Goal: Browse casually: Explore the website without a specific task or goal

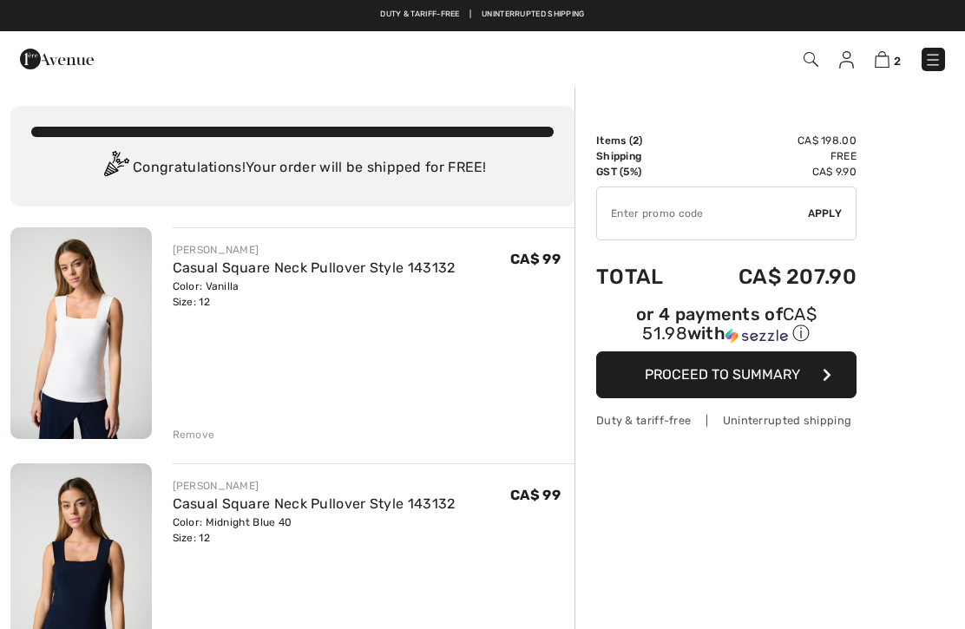
click at [869, 53] on span "2" at bounding box center [681, 59] width 529 height 23
click at [848, 68] on img at bounding box center [846, 59] width 15 height 17
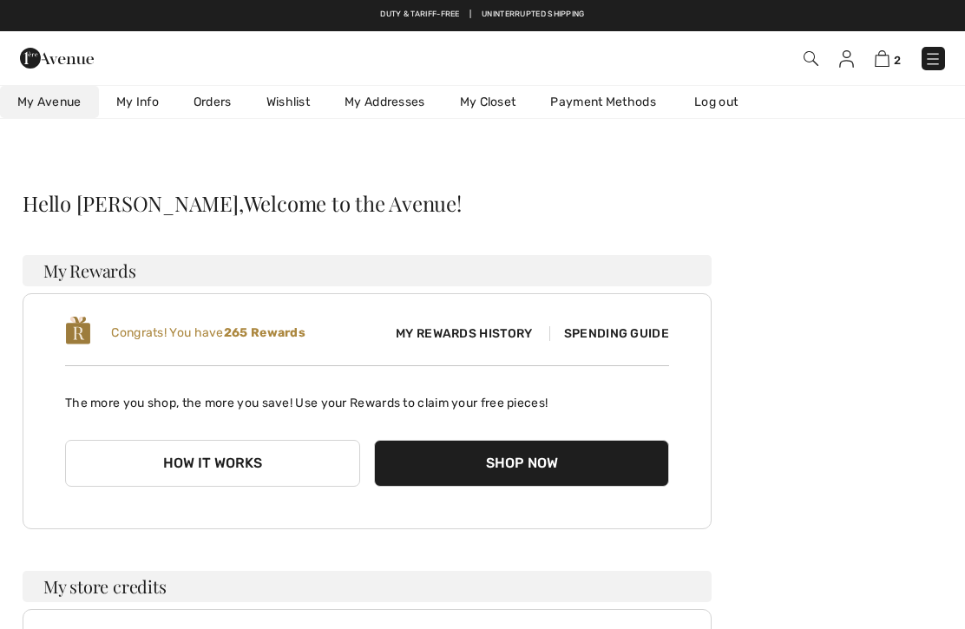
click at [288, 101] on link "Wishlist" at bounding box center [288, 102] width 78 height 32
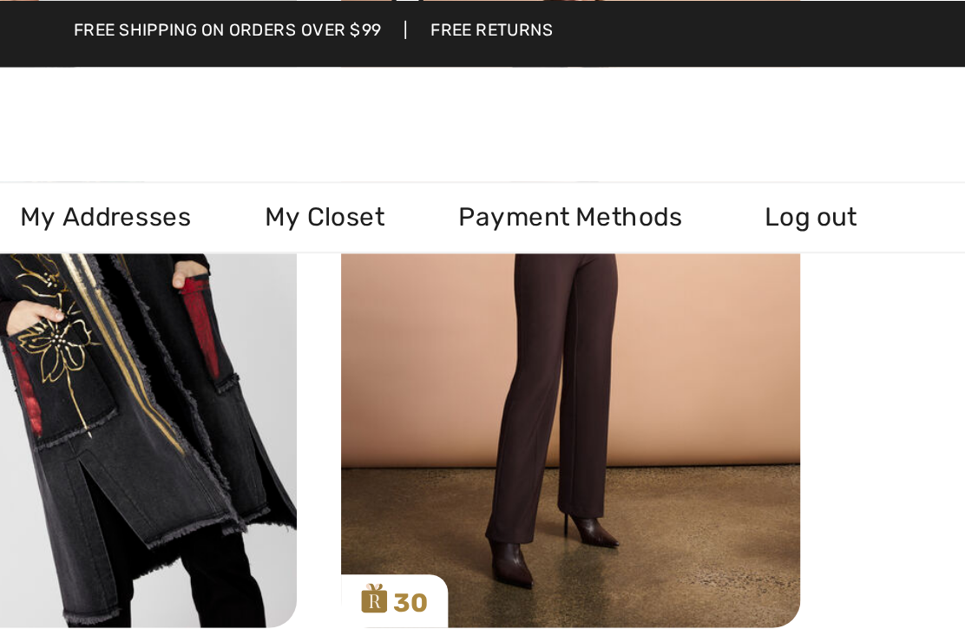
scroll to position [376, 0]
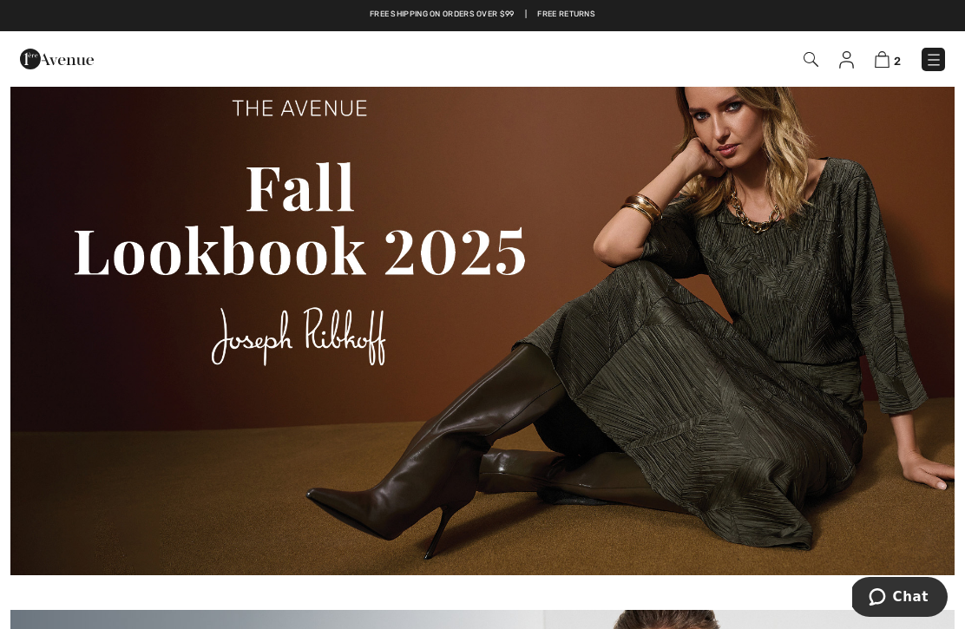
scroll to position [1451, 0]
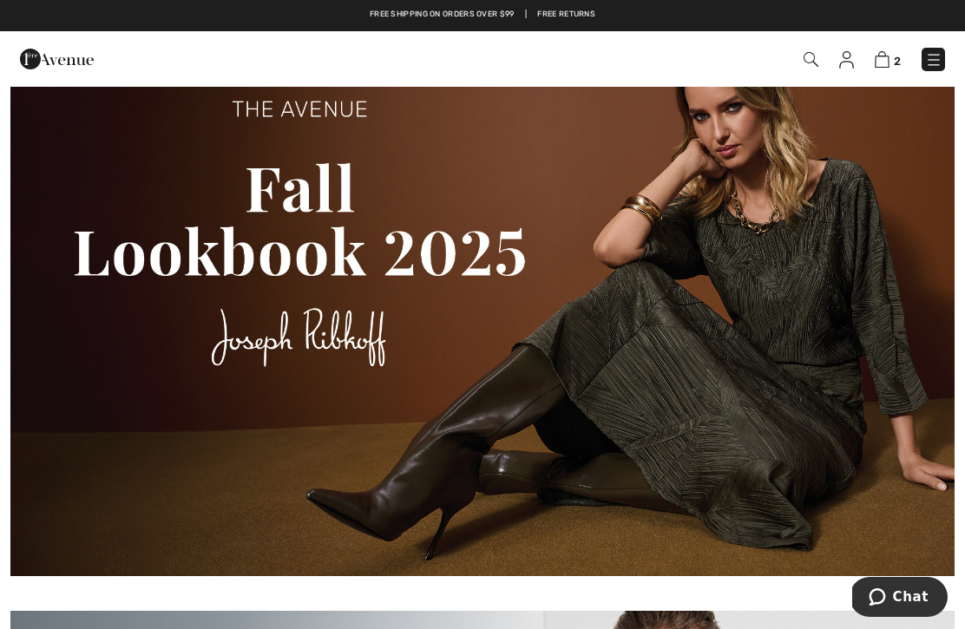
click at [750, 228] on img at bounding box center [482, 296] width 944 height 560
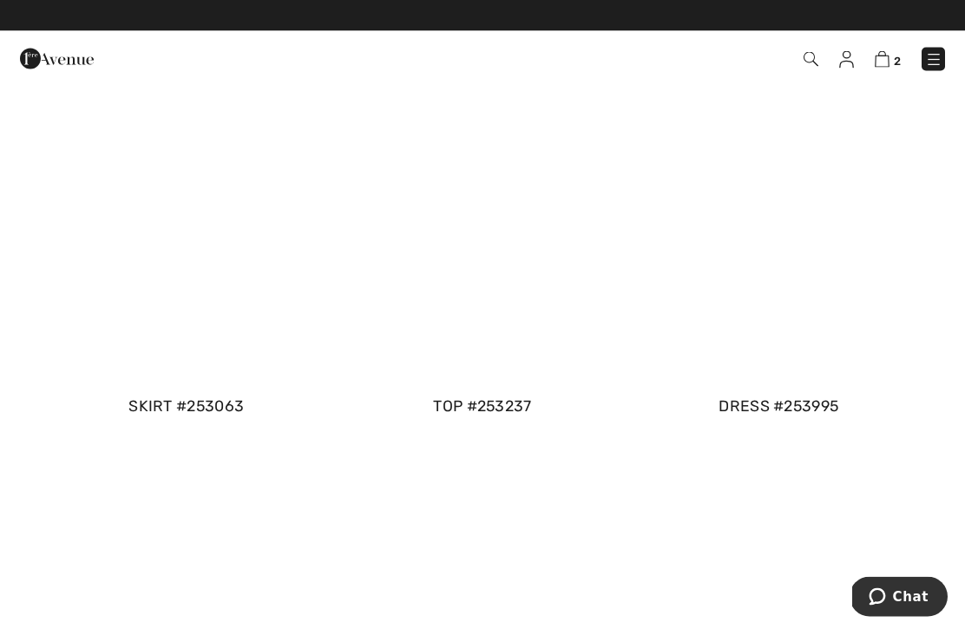
scroll to position [1746, 0]
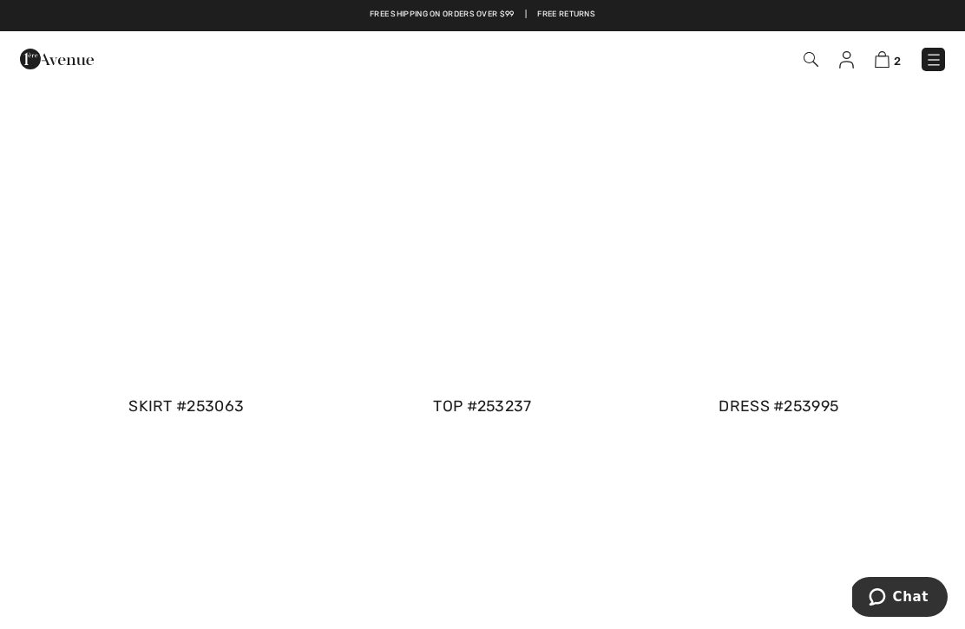
click at [475, 396] on div "top #253237" at bounding box center [482, 406] width 289 height 23
click at [498, 411] on div at bounding box center [482, 314] width 965 height 629
